Goal: Transaction & Acquisition: Subscribe to service/newsletter

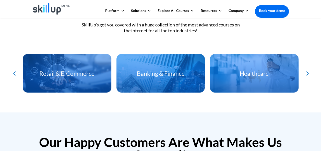
scroll to position [1173, 0]
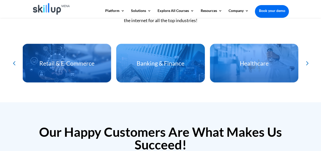
click at [306, 63] on div "Next slide" at bounding box center [306, 63] width 8 height 8
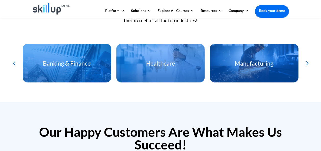
click at [12, 63] on div "Previous slide" at bounding box center [14, 63] width 8 height 8
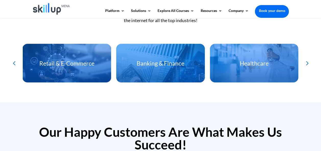
click at [12, 63] on div "Previous slide" at bounding box center [14, 63] width 8 height 8
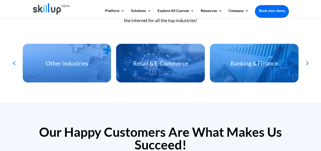
click at [12, 63] on div "Previous slide" at bounding box center [14, 63] width 8 height 8
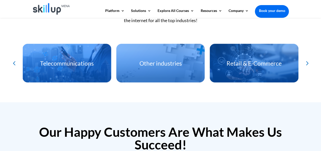
click at [12, 63] on div "Previous slide" at bounding box center [14, 63] width 8 height 8
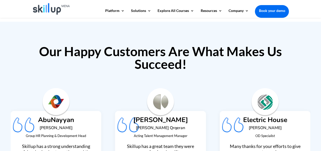
scroll to position [1227, 0]
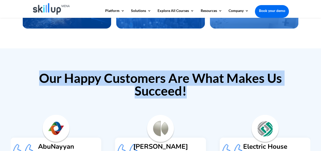
drag, startPoint x: 185, startPoint y: 90, endPoint x: 37, endPoint y: 77, distance: 149.0
click at [37, 77] on h2 "Our Happy Customers Are What Makes Us Succeed!" at bounding box center [160, 86] width 257 height 28
drag, startPoint x: 37, startPoint y: 77, endPoint x: 65, endPoint y: 59, distance: 33.4
click at [65, 59] on div "Our Happy Customers Are What Makes Us Succeed! Al khorayef Ali A. Qrqeran Actin…" at bounding box center [160, 128] width 321 height 161
click at [199, 95] on h2 "Our Happy Customers Are What Makes Us Succeed!" at bounding box center [160, 86] width 257 height 28
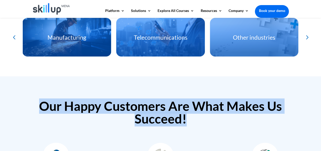
scroll to position [1176, 0]
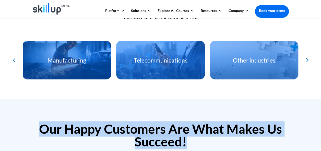
click at [151, 133] on h2 "Our Happy Customers Are What Makes Us Succeed!" at bounding box center [160, 137] width 257 height 28
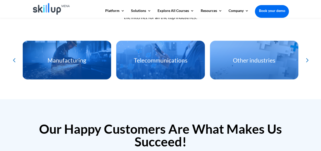
click at [187, 144] on h2 "Our Happy Customers Are What Makes Us Succeed!" at bounding box center [160, 137] width 257 height 28
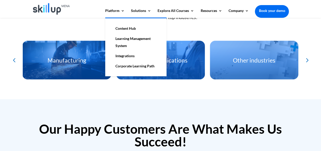
click at [135, 41] on link "Learning Management System" at bounding box center [135, 42] width 51 height 17
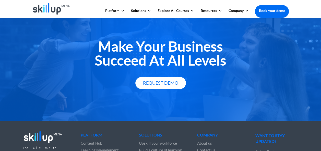
scroll to position [960, 0]
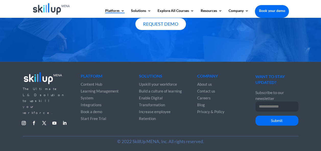
click at [188, 68] on div "The Ultimate L&D solution to upskill your workforce. Follow Follow Follow Follo…" at bounding box center [160, 100] width 275 height 72
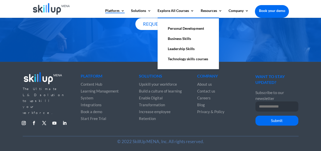
click at [175, 39] on link "Business Skills" at bounding box center [187, 39] width 51 height 10
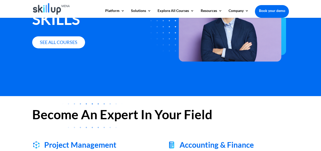
scroll to position [51, 0]
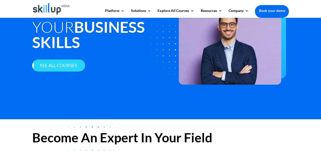
click at [56, 60] on link "See all courses" at bounding box center [58, 66] width 53 height 12
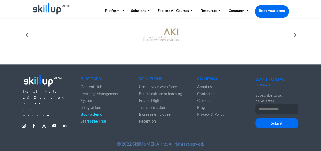
scroll to position [241, 0]
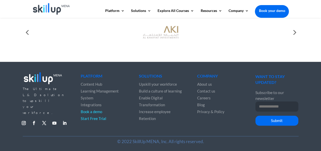
click at [199, 100] on span "Careers" at bounding box center [204, 98] width 14 height 5
click at [92, 120] on span "Start Free Trial" at bounding box center [94, 119] width 26 height 5
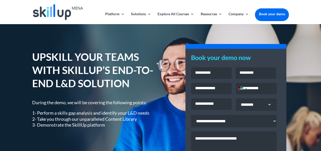
click at [99, 54] on h1 "UPSKILL YOUR TEAMS WITH SKILLUP’S END-TO-END L&D SOLUTION" at bounding box center [92, 71] width 121 height 42
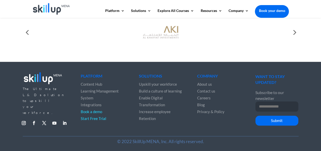
scroll to position [237, 0]
click at [199, 64] on div "The Ultimate L&D solution to upskill your workforce. Follow Follow Follow Follo…" at bounding box center [160, 107] width 321 height 90
